Goal: Information Seeking & Learning: Learn about a topic

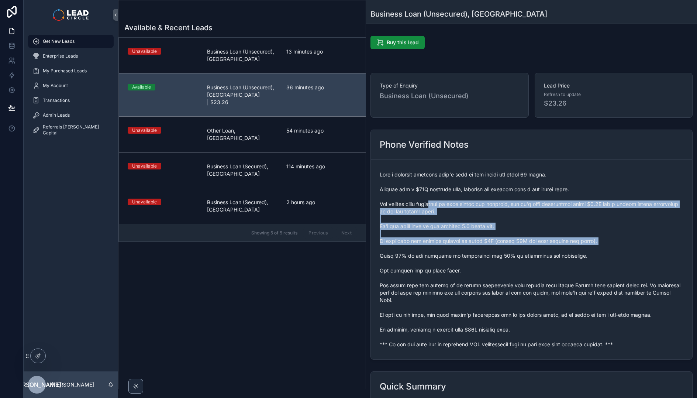
drag, startPoint x: 468, startPoint y: 247, endPoint x: 476, endPoint y: 259, distance: 14.5
click at [476, 259] on span "scrollable content" at bounding box center [531, 259] width 304 height 177
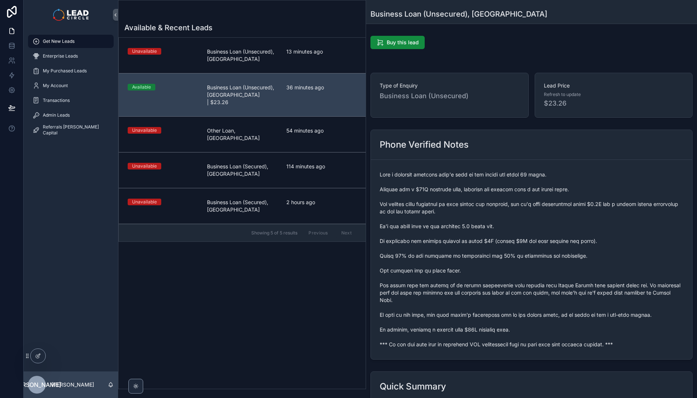
click at [476, 259] on span "scrollable content" at bounding box center [531, 259] width 304 height 177
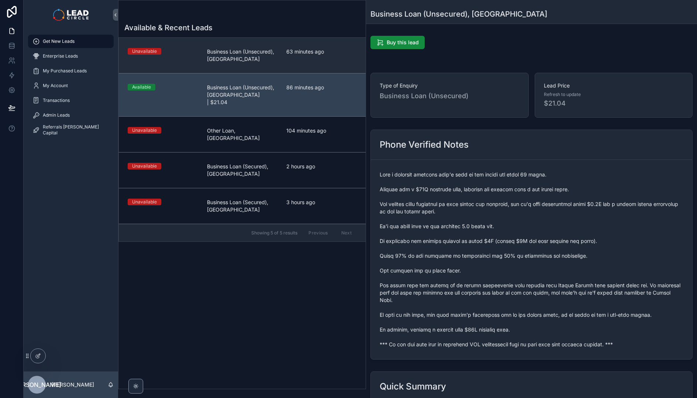
click at [297, 71] on link "Unavailable Business Loan (Unsecured), [GEOGRAPHIC_DATA] 63 minutes ago" at bounding box center [242, 55] width 247 height 35
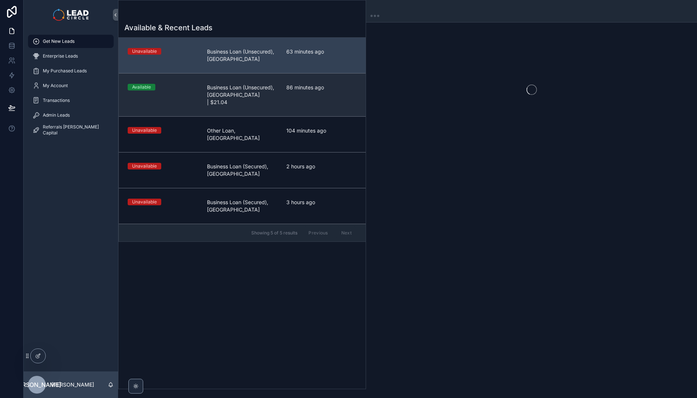
click at [299, 90] on span "86 minutes ago" at bounding box center [321, 87] width 70 height 7
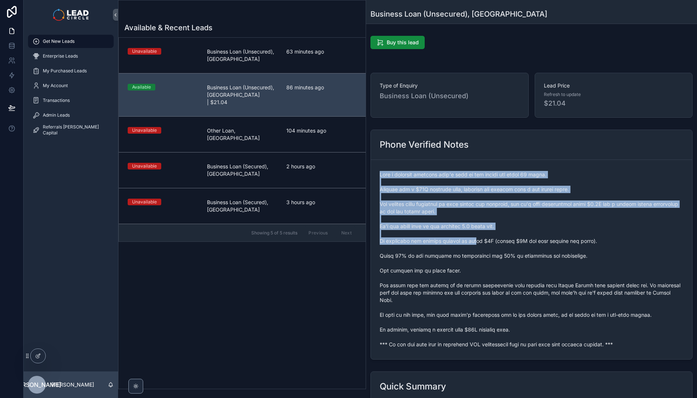
drag, startPoint x: 445, startPoint y: 164, endPoint x: 484, endPoint y: 251, distance: 95.6
click at [483, 251] on form "scrollable content" at bounding box center [531, 259] width 321 height 199
click at [484, 251] on span "scrollable content" at bounding box center [531, 259] width 304 height 177
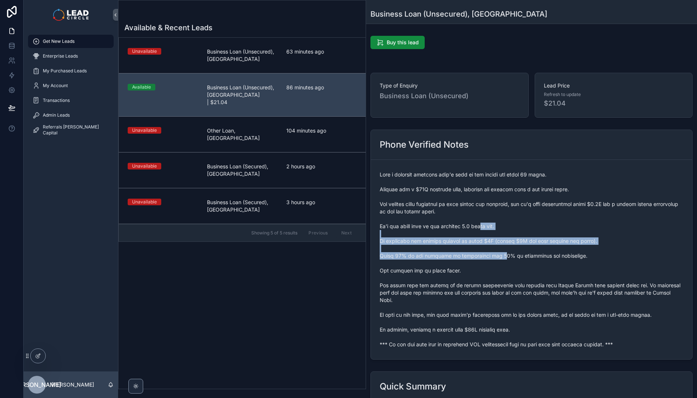
drag, startPoint x: 492, startPoint y: 256, endPoint x: 477, endPoint y: 207, distance: 51.6
click at [478, 207] on span "scrollable content" at bounding box center [531, 259] width 304 height 177
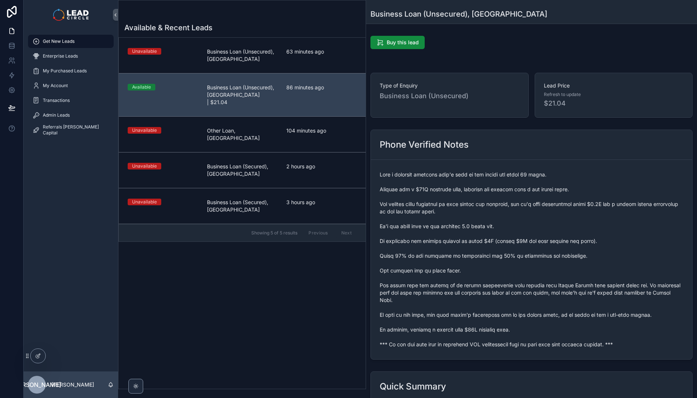
click at [477, 204] on span "scrollable content" at bounding box center [531, 259] width 304 height 177
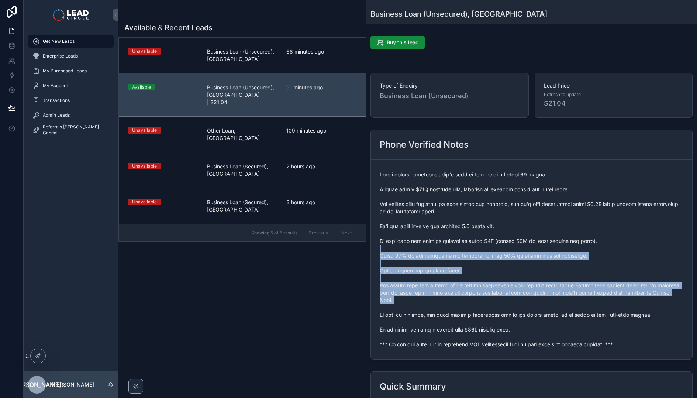
drag, startPoint x: 476, startPoint y: 254, endPoint x: 489, endPoint y: 318, distance: 64.7
click at [489, 317] on span "scrollable content" at bounding box center [531, 259] width 304 height 177
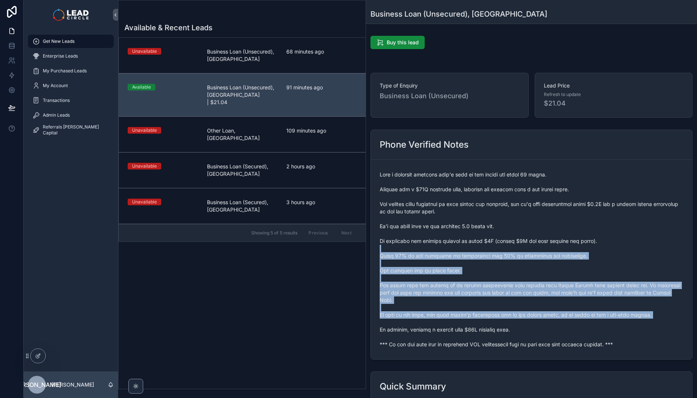
click at [489, 318] on span "scrollable content" at bounding box center [531, 259] width 304 height 177
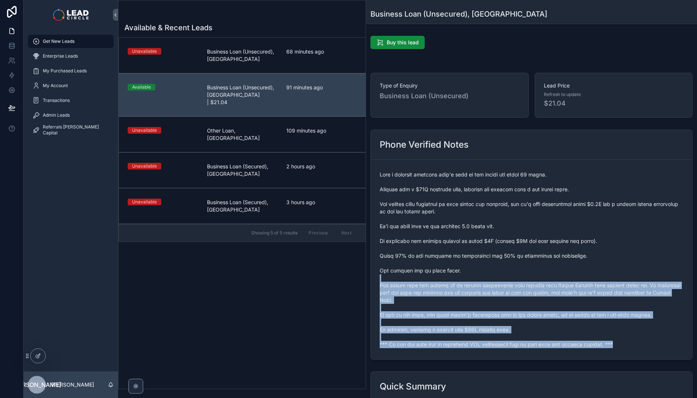
drag, startPoint x: 509, startPoint y: 344, endPoint x: 476, endPoint y: 259, distance: 91.6
click at [476, 259] on form "scrollable content" at bounding box center [531, 259] width 321 height 199
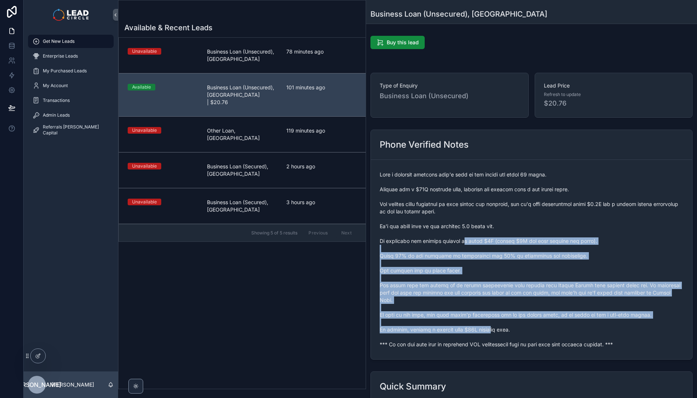
drag, startPoint x: 466, startPoint y: 240, endPoint x: 502, endPoint y: 330, distance: 96.5
click at [502, 330] on span "scrollable content" at bounding box center [531, 259] width 304 height 177
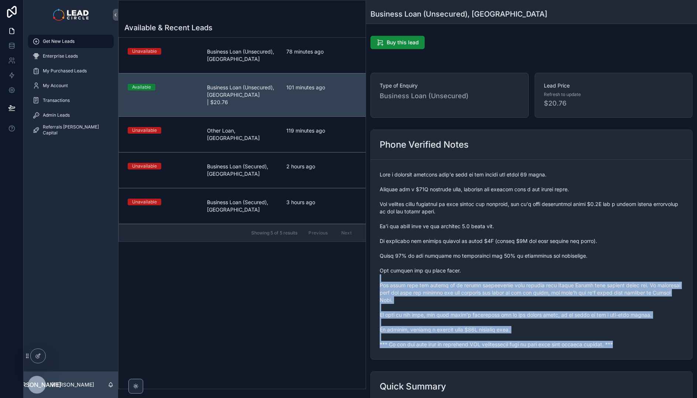
drag, startPoint x: 496, startPoint y: 349, endPoint x: 447, endPoint y: 276, distance: 88.1
click at [447, 276] on form "scrollable content" at bounding box center [531, 259] width 321 height 199
click at [447, 276] on span "scrollable content" at bounding box center [531, 259] width 304 height 177
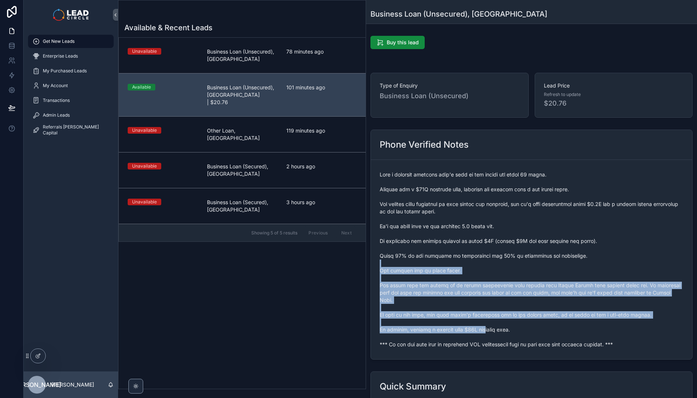
drag, startPoint x: 436, startPoint y: 261, endPoint x: 498, endPoint y: 329, distance: 92.2
click at [497, 329] on span "scrollable content" at bounding box center [531, 259] width 304 height 177
click at [498, 329] on span "scrollable content" at bounding box center [531, 259] width 304 height 177
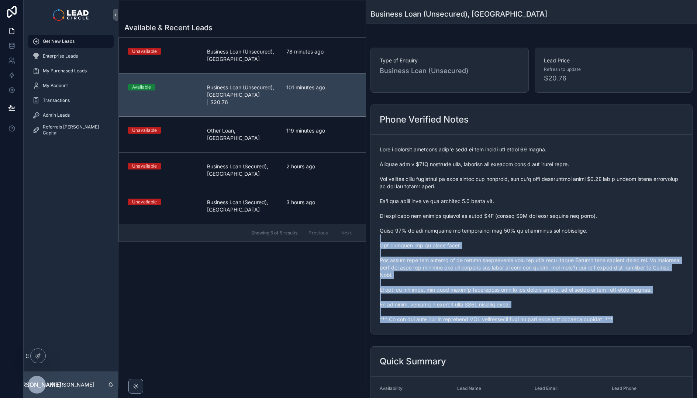
drag, startPoint x: 499, startPoint y: 326, endPoint x: 459, endPoint y: 234, distance: 100.1
click at [459, 235] on form "scrollable content" at bounding box center [531, 234] width 321 height 199
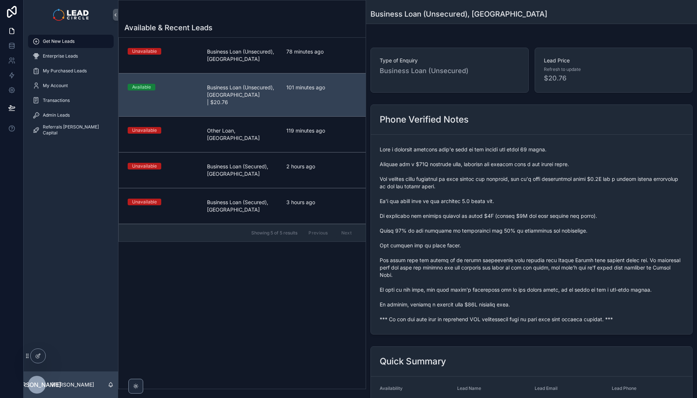
click at [459, 234] on span "scrollable content" at bounding box center [531, 234] width 304 height 177
drag, startPoint x: 446, startPoint y: 149, endPoint x: 485, endPoint y: 235, distance: 93.9
click at [484, 233] on span "scrollable content" at bounding box center [531, 234] width 304 height 177
click at [485, 235] on span "scrollable content" at bounding box center [531, 234] width 304 height 177
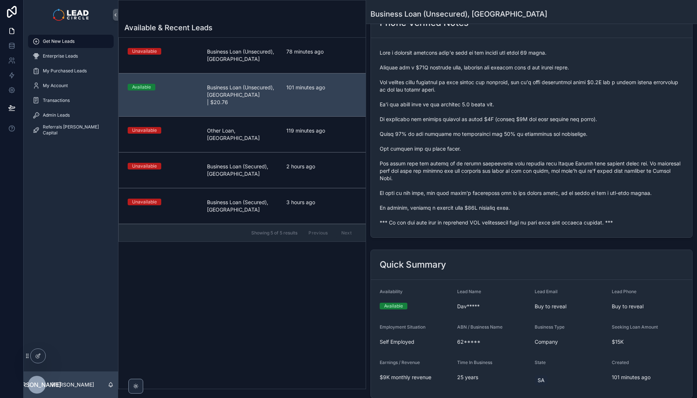
scroll to position [143, 0]
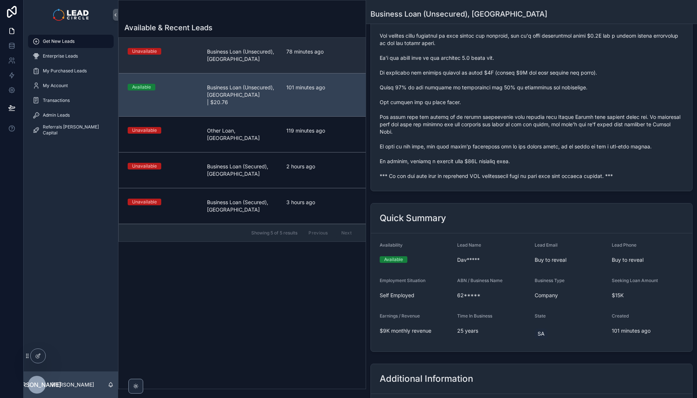
click at [312, 62] on div "78 minutes ago" at bounding box center [321, 55] width 70 height 15
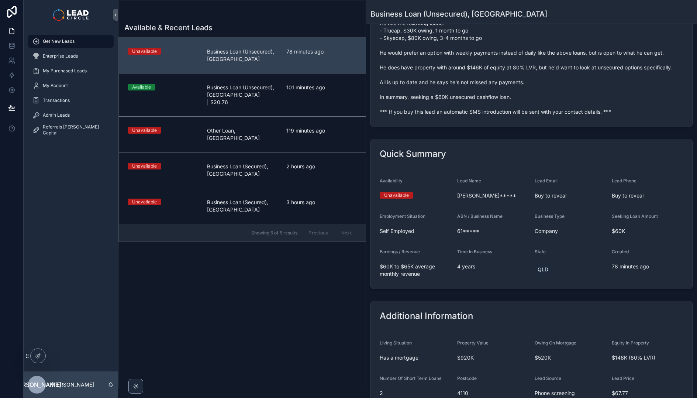
scroll to position [116, 0]
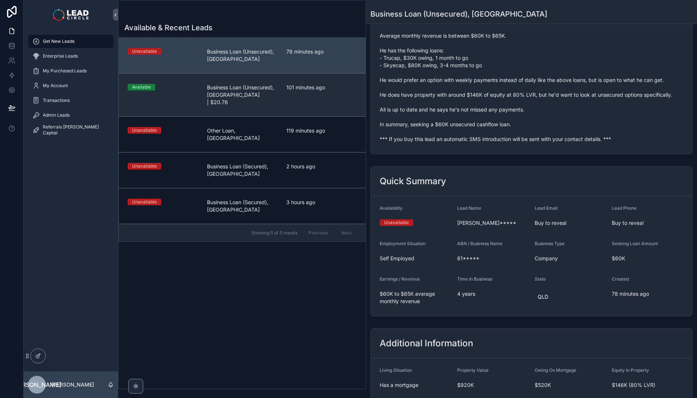
click at [298, 89] on span "101 minutes ago" at bounding box center [321, 87] width 70 height 7
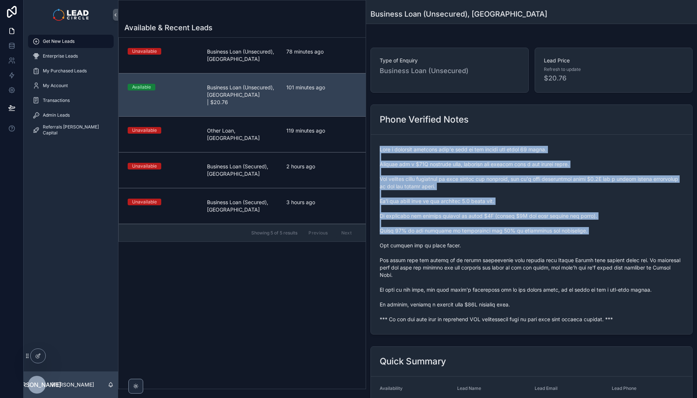
drag, startPoint x: 434, startPoint y: 137, endPoint x: 488, endPoint y: 235, distance: 112.2
click at [488, 235] on form "scrollable content" at bounding box center [531, 234] width 321 height 199
click at [488, 235] on span "scrollable content" at bounding box center [531, 234] width 304 height 177
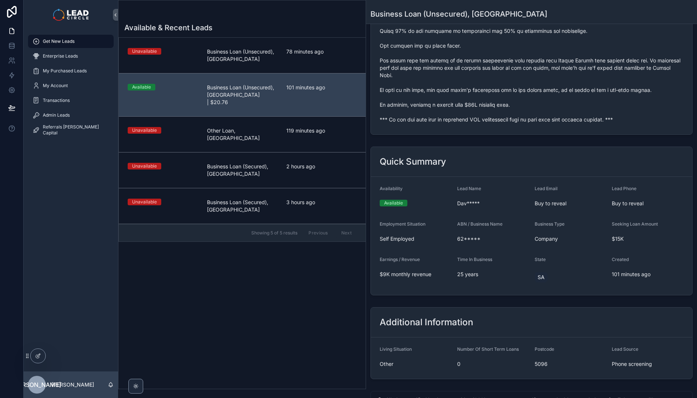
scroll to position [258, 0]
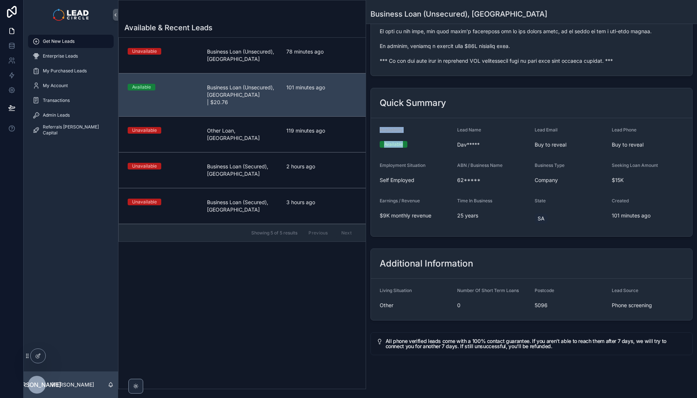
drag, startPoint x: 404, startPoint y: 113, endPoint x: 415, endPoint y: 139, distance: 28.4
click at [415, 139] on form "Availability Available Lead Name Dav***** Lead Email Buy to reveal Lead Phone B…" at bounding box center [531, 177] width 321 height 118
click at [415, 141] on div "Available" at bounding box center [415, 144] width 72 height 7
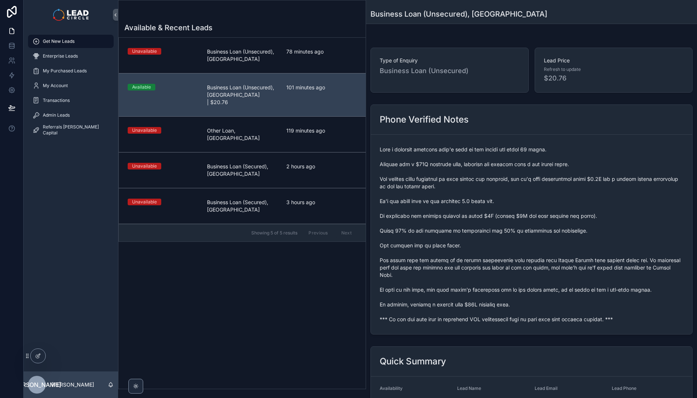
scroll to position [0, 0]
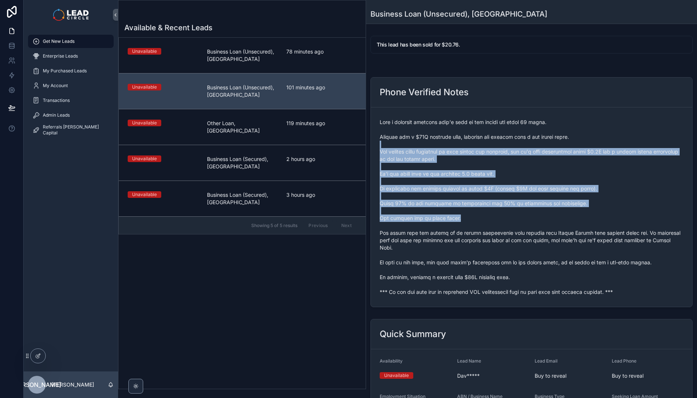
drag, startPoint x: 466, startPoint y: 141, endPoint x: 512, endPoint y: 217, distance: 88.7
click at [511, 216] on span "scrollable content" at bounding box center [531, 206] width 304 height 177
click at [512, 217] on span "scrollable content" at bounding box center [531, 206] width 304 height 177
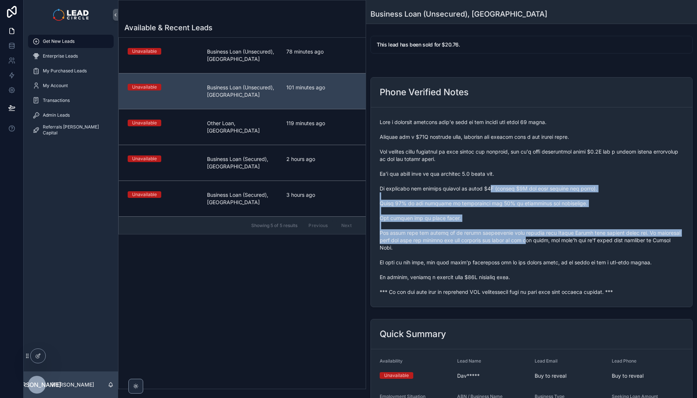
click at [491, 181] on span "scrollable content" at bounding box center [531, 206] width 304 height 177
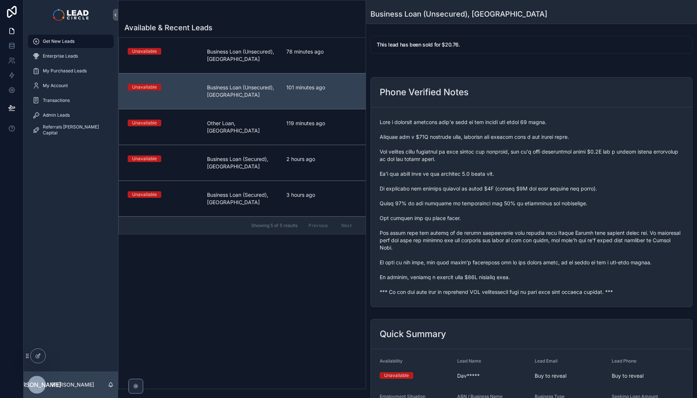
click at [488, 167] on span "scrollable content" at bounding box center [531, 206] width 304 height 177
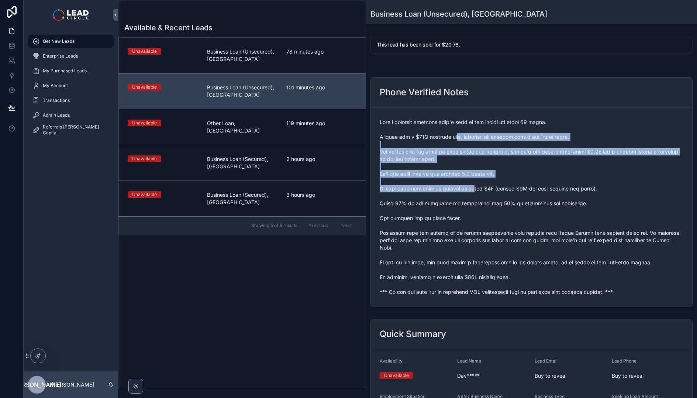
drag, startPoint x: 453, startPoint y: 137, endPoint x: 509, endPoint y: 236, distance: 113.5
click at [508, 235] on span "scrollable content" at bounding box center [531, 206] width 304 height 177
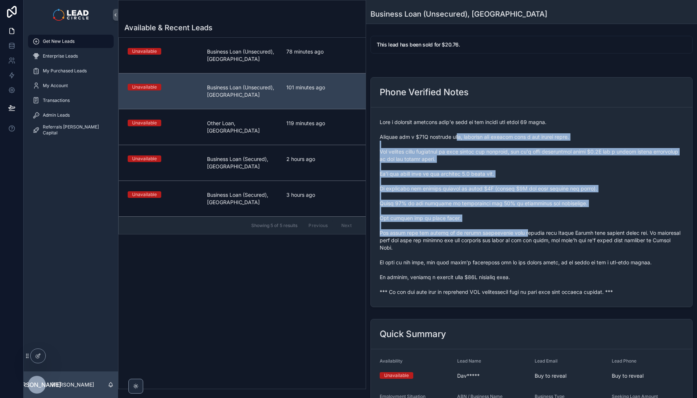
click at [509, 236] on span "scrollable content" at bounding box center [531, 206] width 304 height 177
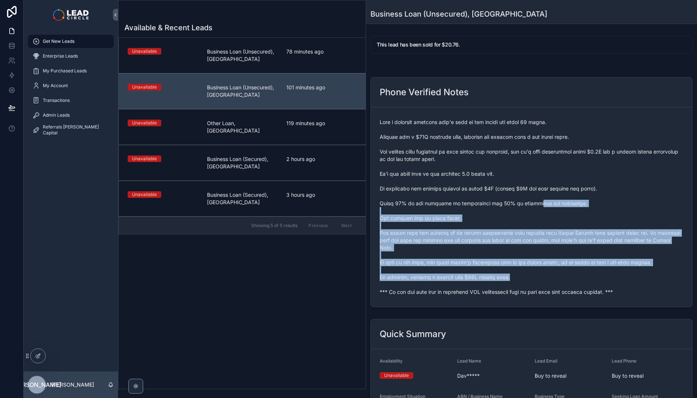
drag, startPoint x: 544, startPoint y: 223, endPoint x: 492, endPoint y: 156, distance: 85.7
click at [495, 159] on span "scrollable content" at bounding box center [531, 206] width 304 height 177
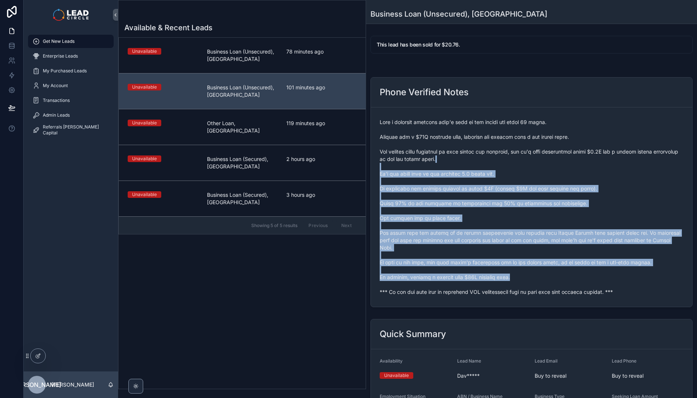
click at [492, 156] on span "scrollable content" at bounding box center [531, 206] width 304 height 177
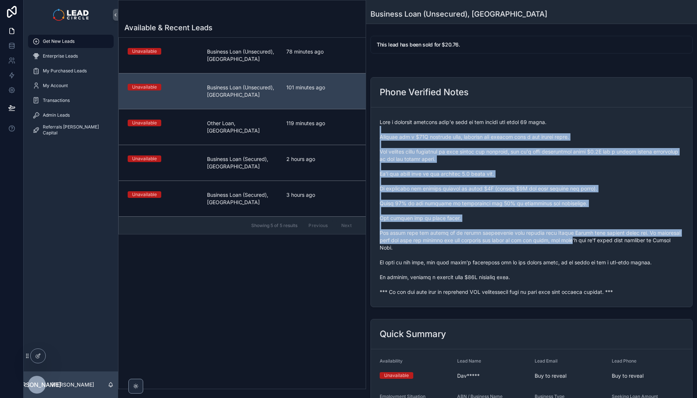
drag, startPoint x: 486, startPoint y: 127, endPoint x: 561, endPoint y: 245, distance: 139.6
click at [560, 245] on span "scrollable content" at bounding box center [531, 206] width 304 height 177
click at [561, 245] on span "scrollable content" at bounding box center [531, 206] width 304 height 177
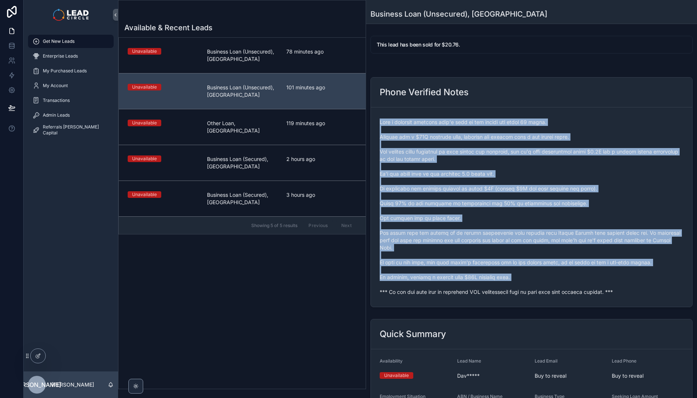
drag, startPoint x: 589, startPoint y: 280, endPoint x: 377, endPoint y: 122, distance: 263.3
click at [377, 122] on form "scrollable content" at bounding box center [531, 206] width 321 height 199
drag, startPoint x: 377, startPoint y: 122, endPoint x: 612, endPoint y: 286, distance: 286.1
click at [612, 286] on form "scrollable content" at bounding box center [531, 206] width 321 height 199
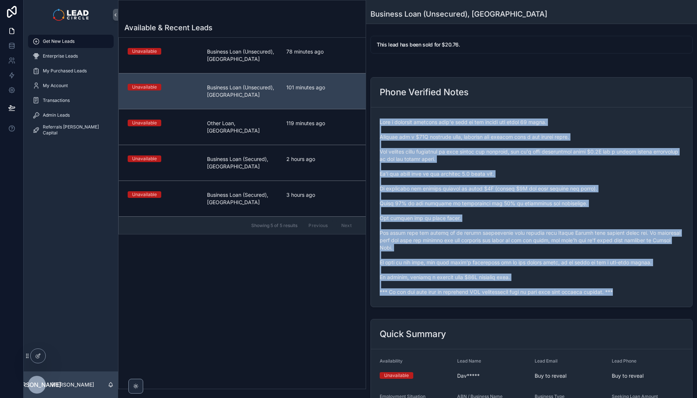
click at [612, 286] on span "scrollable content" at bounding box center [531, 206] width 304 height 177
drag, startPoint x: 614, startPoint y: 285, endPoint x: 378, endPoint y: 122, distance: 287.6
click at [378, 122] on form "scrollable content" at bounding box center [531, 206] width 321 height 199
drag, startPoint x: 378, startPoint y: 122, endPoint x: 616, endPoint y: 284, distance: 288.3
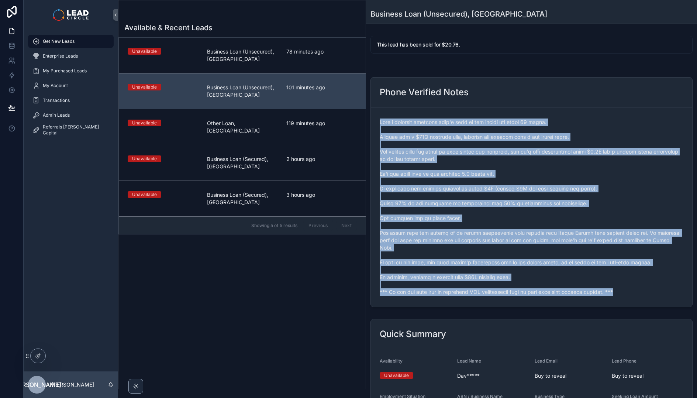
click at [616, 284] on form "scrollable content" at bounding box center [531, 206] width 321 height 199
click at [616, 284] on span "scrollable content" at bounding box center [531, 206] width 304 height 177
drag, startPoint x: 616, startPoint y: 284, endPoint x: 373, endPoint y: 85, distance: 314.2
click at [373, 85] on div "Phone Verified Notes" at bounding box center [531, 192] width 322 height 230
click at [377, 85] on div "Phone Verified Notes" at bounding box center [531, 92] width 321 height 30
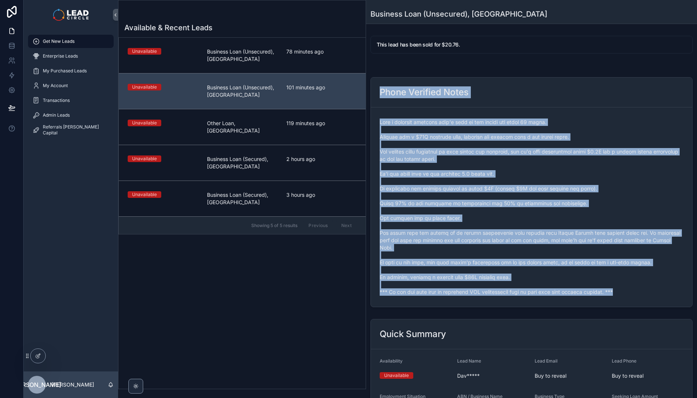
drag, startPoint x: 377, startPoint y: 85, endPoint x: 609, endPoint y: 284, distance: 305.8
click at [609, 284] on div "Phone Verified Notes" at bounding box center [531, 192] width 322 height 230
click at [610, 284] on span "scrollable content" at bounding box center [531, 206] width 304 height 177
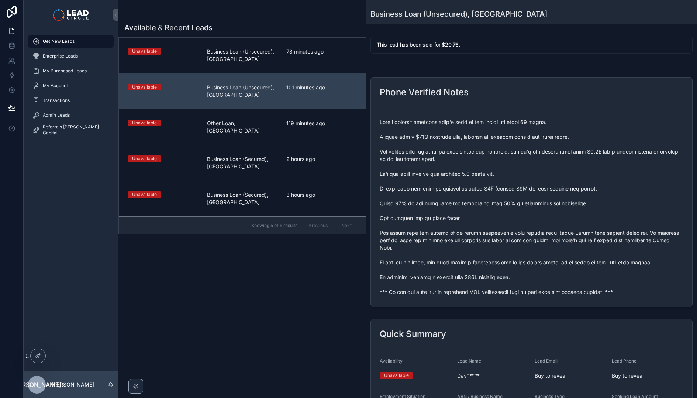
drag, startPoint x: 617, startPoint y: 284, endPoint x: 378, endPoint y: 96, distance: 303.5
click at [378, 96] on div "Phone Verified Notes" at bounding box center [531, 92] width 321 height 30
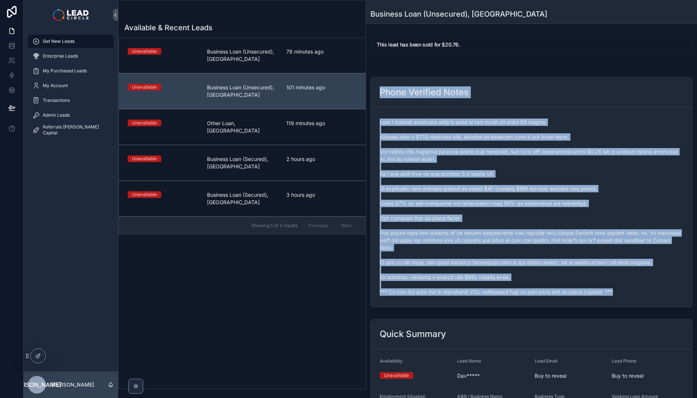
drag, startPoint x: 378, startPoint y: 96, endPoint x: 628, endPoint y: 292, distance: 317.1
click at [628, 292] on div "Phone Verified Notes" at bounding box center [531, 192] width 322 height 230
click at [628, 292] on form "scrollable content" at bounding box center [531, 206] width 321 height 199
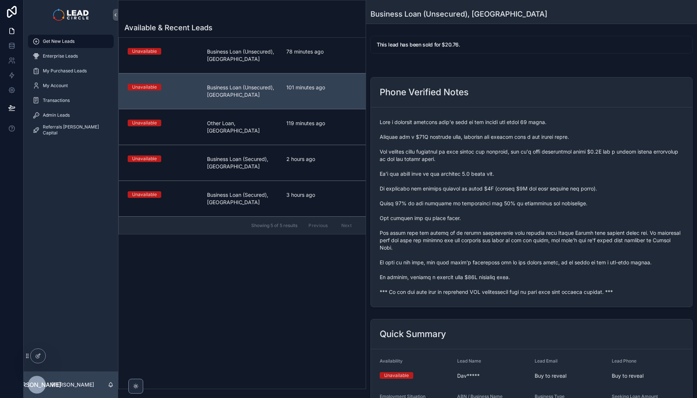
scroll to position [232, 0]
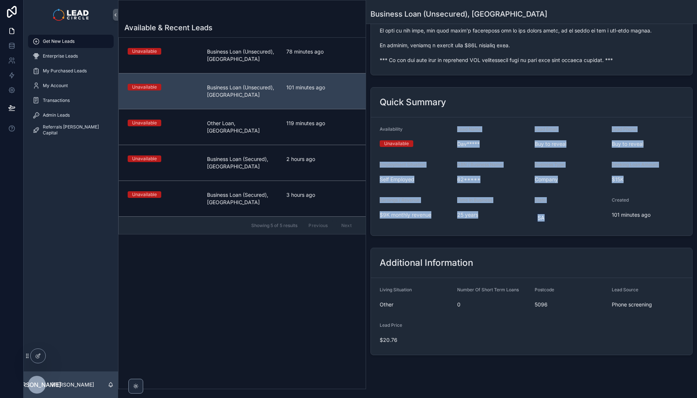
drag, startPoint x: 483, startPoint y: 144, endPoint x: 540, endPoint y: 229, distance: 101.7
click at [540, 229] on div "Quick Summary Availability Unavailable Lead Name Dav***** Lead Email Buy to rev…" at bounding box center [531, 161] width 331 height 155
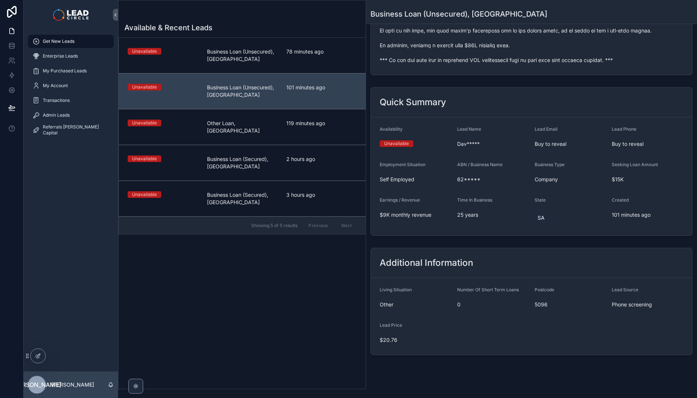
click at [540, 229] on div "Quick Summary Availability Unavailable Lead Name Dav***** Lead Email Buy to rev…" at bounding box center [531, 161] width 331 height 155
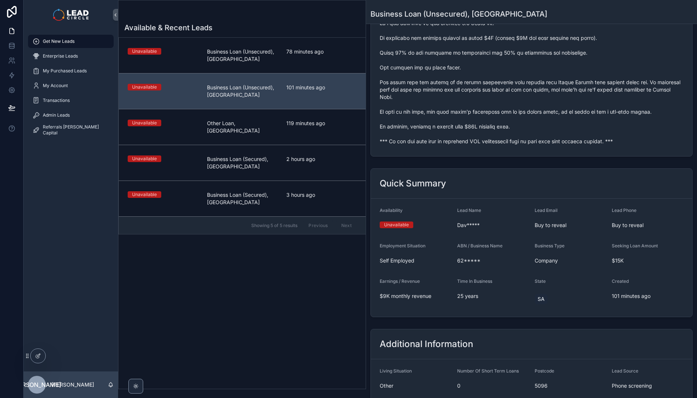
scroll to position [0, 0]
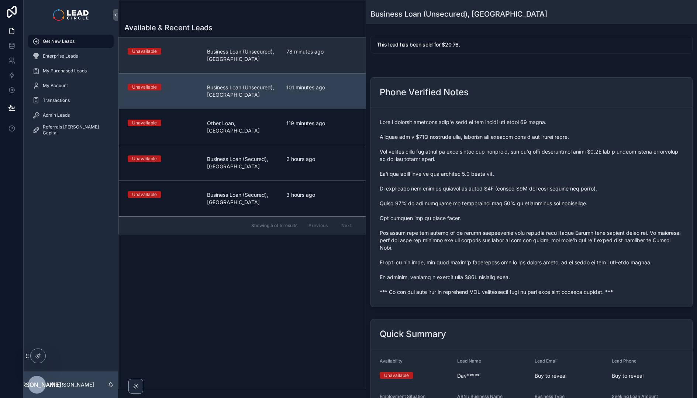
click at [290, 65] on link "Unavailable Business Loan (Unsecured), [GEOGRAPHIC_DATA] 78 minutes ago" at bounding box center [242, 55] width 247 height 35
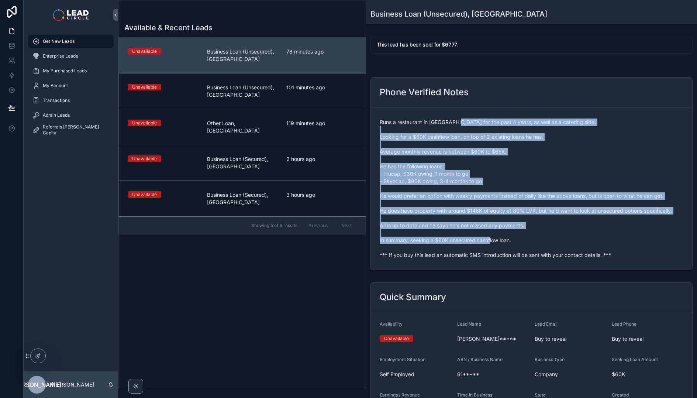
drag, startPoint x: 455, startPoint y: 118, endPoint x: 514, endPoint y: 239, distance: 133.9
click at [514, 239] on span "Runs a restaurant in [GEOGRAPHIC_DATA] for the past 4 years, as well as a cater…" at bounding box center [531, 188] width 304 height 140
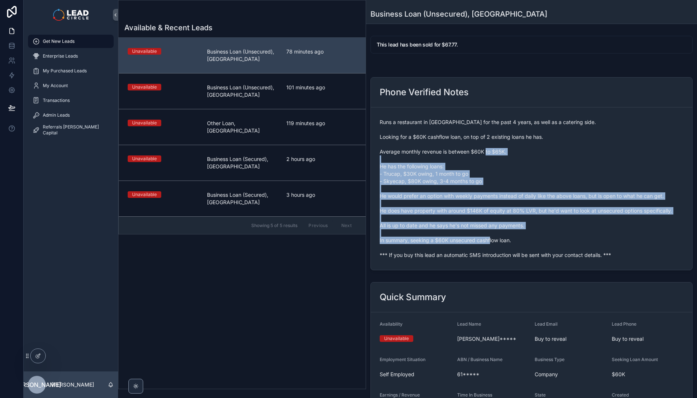
drag, startPoint x: 531, startPoint y: 242, endPoint x: 469, endPoint y: 136, distance: 122.6
click at [469, 137] on span "Runs a restaurant in [GEOGRAPHIC_DATA] for the past 4 years, as well as a cater…" at bounding box center [531, 188] width 304 height 140
click at [469, 136] on span "Runs a restaurant in [GEOGRAPHIC_DATA] for the past 4 years, as well as a cater…" at bounding box center [531, 188] width 304 height 140
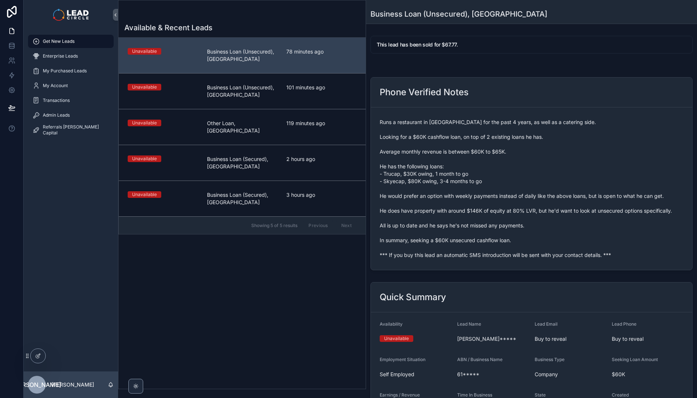
drag, startPoint x: 469, startPoint y: 134, endPoint x: 525, endPoint y: 217, distance: 100.3
click at [525, 217] on span "Runs a restaurant in [GEOGRAPHIC_DATA] for the past 4 years, as well as a cater…" at bounding box center [531, 188] width 304 height 140
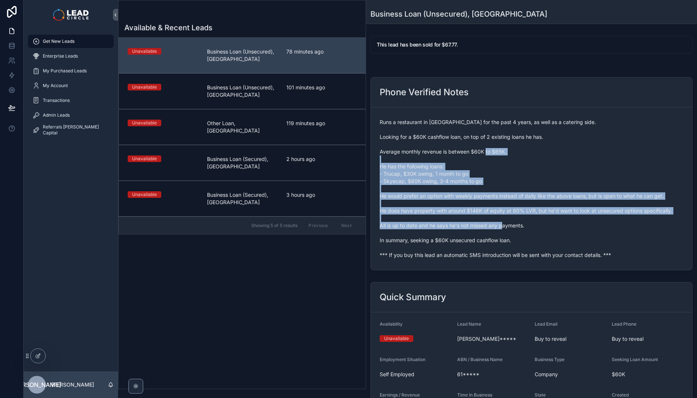
drag, startPoint x: 553, startPoint y: 234, endPoint x: 472, endPoint y: 143, distance: 122.2
click at [474, 145] on span "Runs a restaurant in [GEOGRAPHIC_DATA] for the past 4 years, as well as a cater…" at bounding box center [531, 188] width 304 height 140
click at [472, 143] on span "Runs a restaurant in [GEOGRAPHIC_DATA] for the past 4 years, as well as a cater…" at bounding box center [531, 188] width 304 height 140
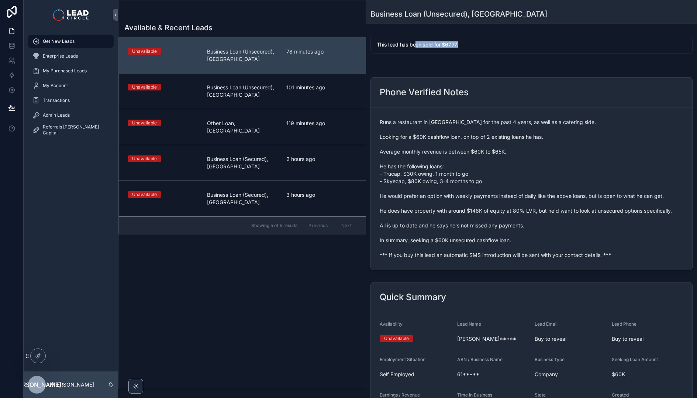
drag, startPoint x: 416, startPoint y: 46, endPoint x: 506, endPoint y: 52, distance: 90.6
click at [506, 52] on div "This lead has been sold for $67.77." at bounding box center [531, 45] width 322 height 18
drag, startPoint x: 474, startPoint y: 46, endPoint x: 396, endPoint y: 42, distance: 77.5
click at [397, 42] on div "This lead has been sold for $67.77." at bounding box center [531, 45] width 309 height 7
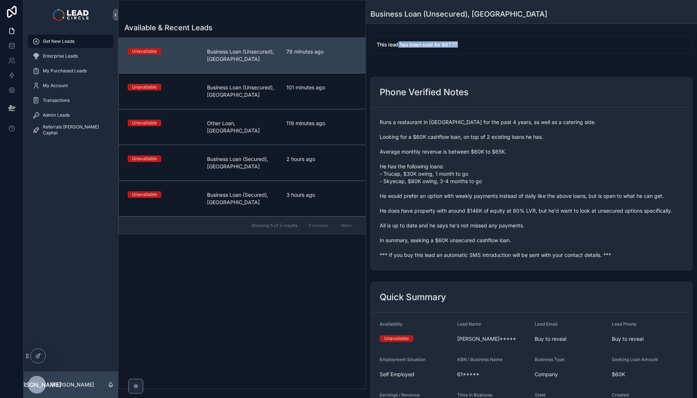
click at [396, 42] on h5 "This lead has been sold for $67.77." at bounding box center [531, 44] width 309 height 5
drag, startPoint x: 387, startPoint y: 44, endPoint x: 468, endPoint y: 50, distance: 81.3
click at [417, 46] on h5 "This lead has been sold for $67.77." at bounding box center [531, 44] width 309 height 5
click at [472, 50] on div "This lead has been sold for $67.77." at bounding box center [531, 45] width 322 height 18
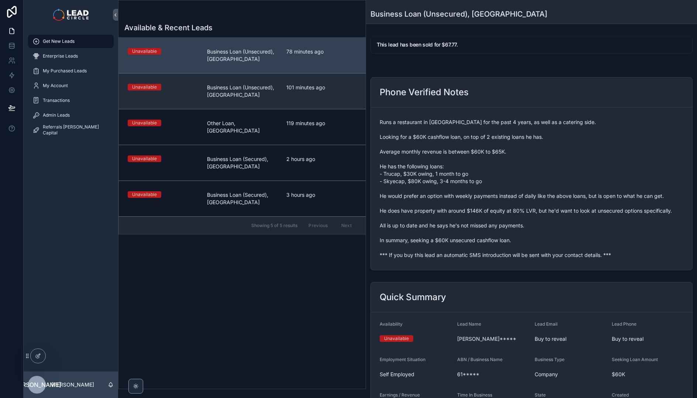
click at [309, 82] on link "Unavailable Business Loan (Unsecured), SA 101 minutes ago" at bounding box center [242, 91] width 247 height 36
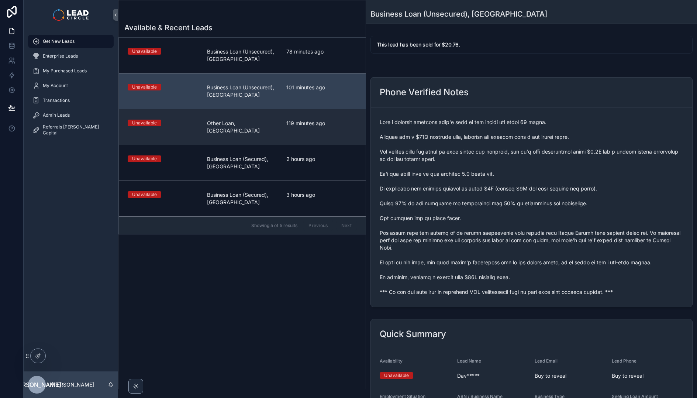
click at [307, 125] on span "119 minutes ago" at bounding box center [321, 122] width 70 height 7
